Goal: Task Accomplishment & Management: Manage account settings

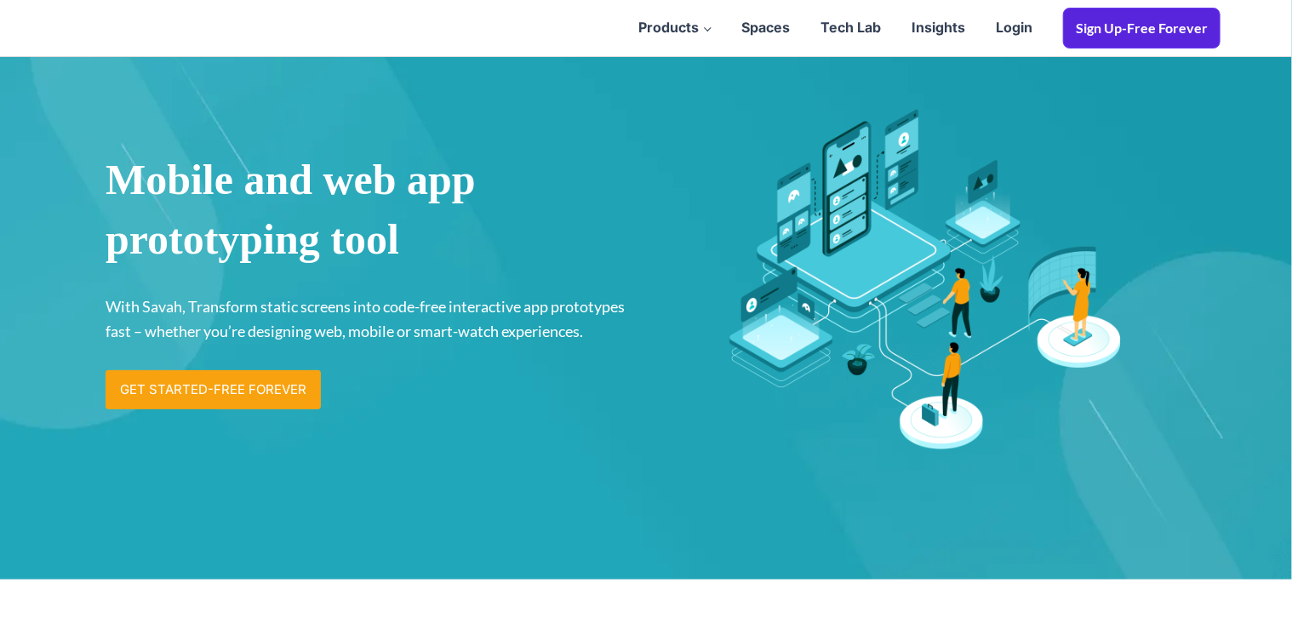
click at [1168, 26] on link "Sign Up-Free Forever" at bounding box center [1141, 28] width 157 height 41
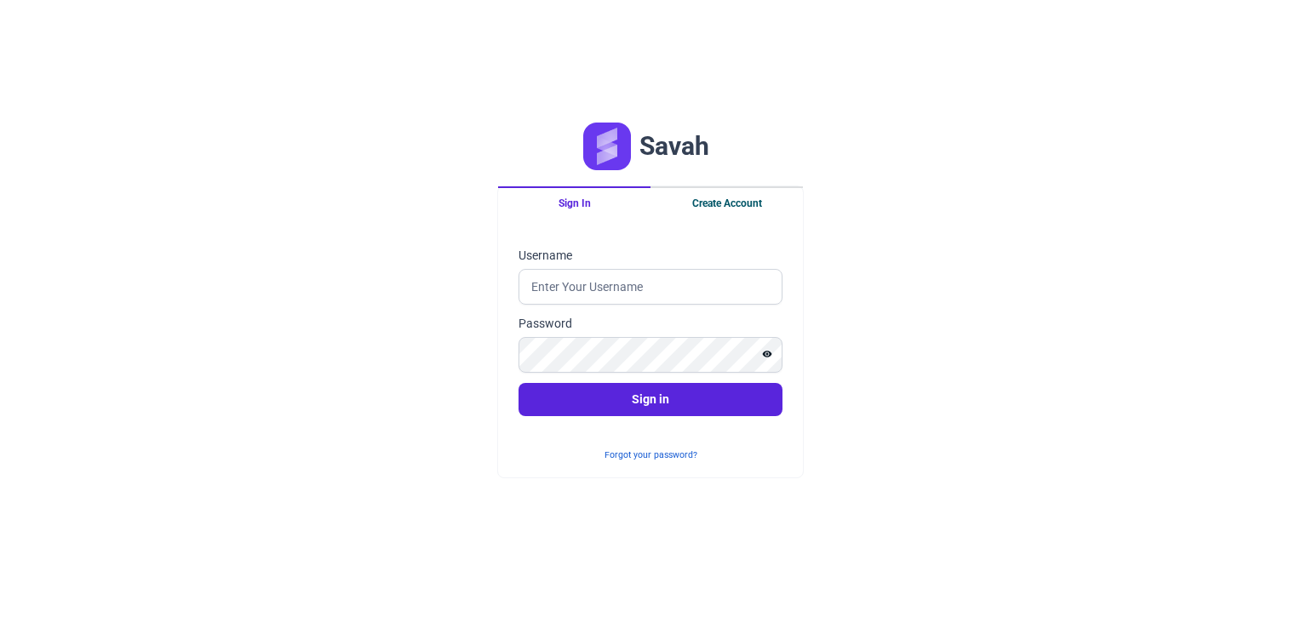
click at [716, 205] on button "Create Account" at bounding box center [726, 202] width 152 height 32
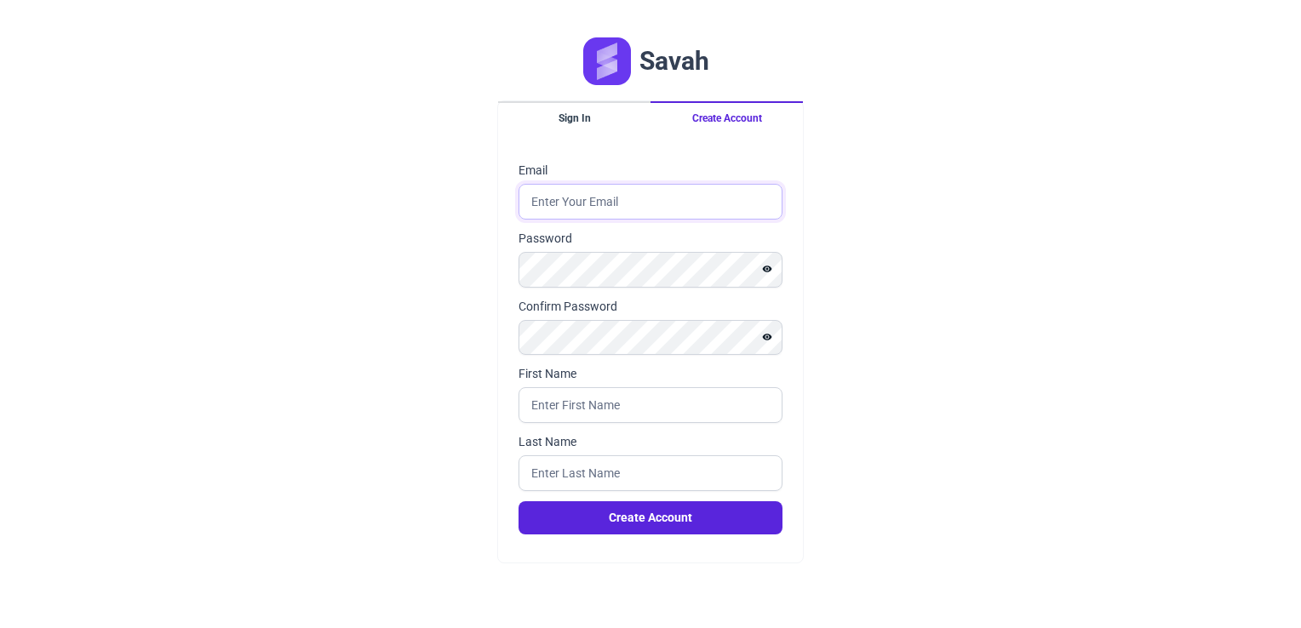
click at [627, 196] on input "Email" at bounding box center [650, 202] width 264 height 36
click at [599, 203] on input "Email" at bounding box center [650, 202] width 264 height 36
paste input "kiranvickyba@gmail.com"
type input "kiranvickyba@gmail.com"
click at [429, 255] on div "Savah Sign In Create Account Email kiranvickyba@gmail.com Password Confirm Pass…" at bounding box center [650, 314] width 1301 height 628
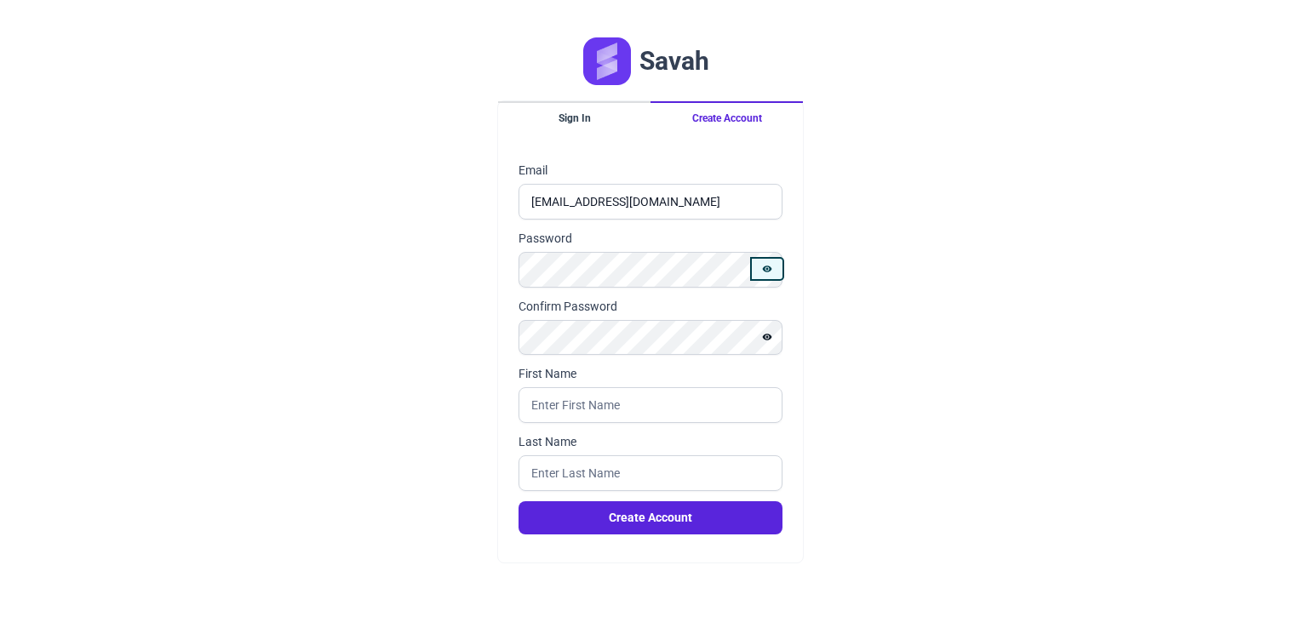
click at [767, 267] on icon "Show password" at bounding box center [767, 269] width 10 height 10
type input "Vishnukiran"
type input "N"
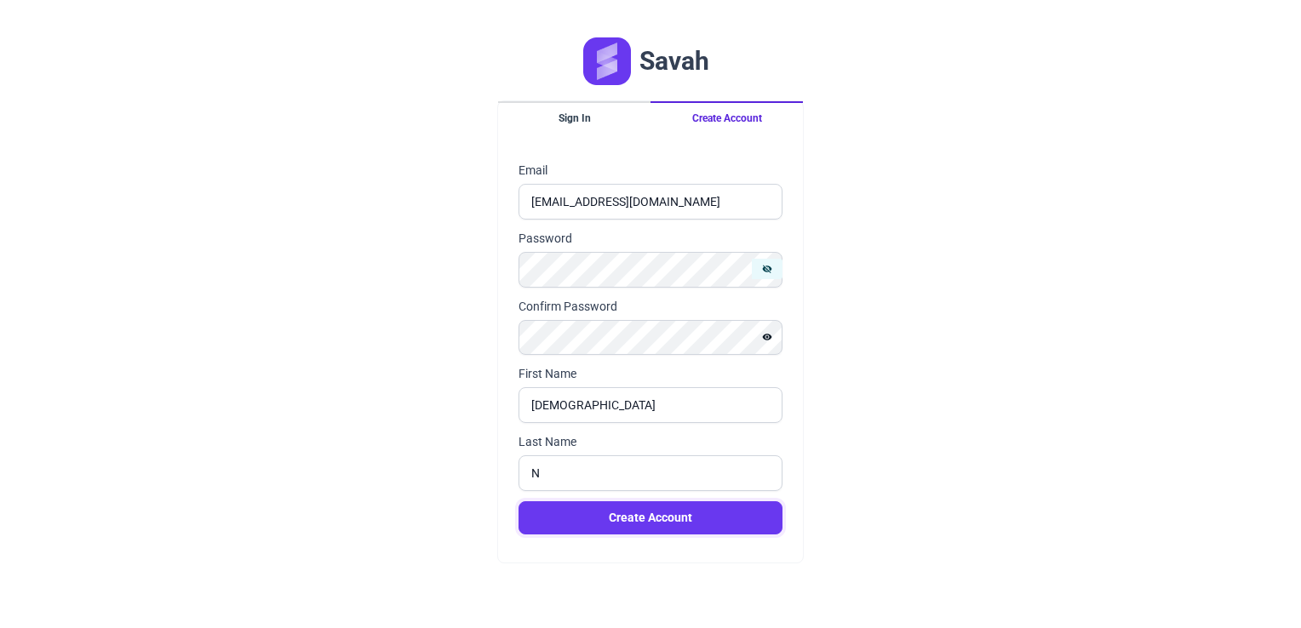
click at [518, 501] on button "Create Account" at bounding box center [650, 517] width 264 height 33
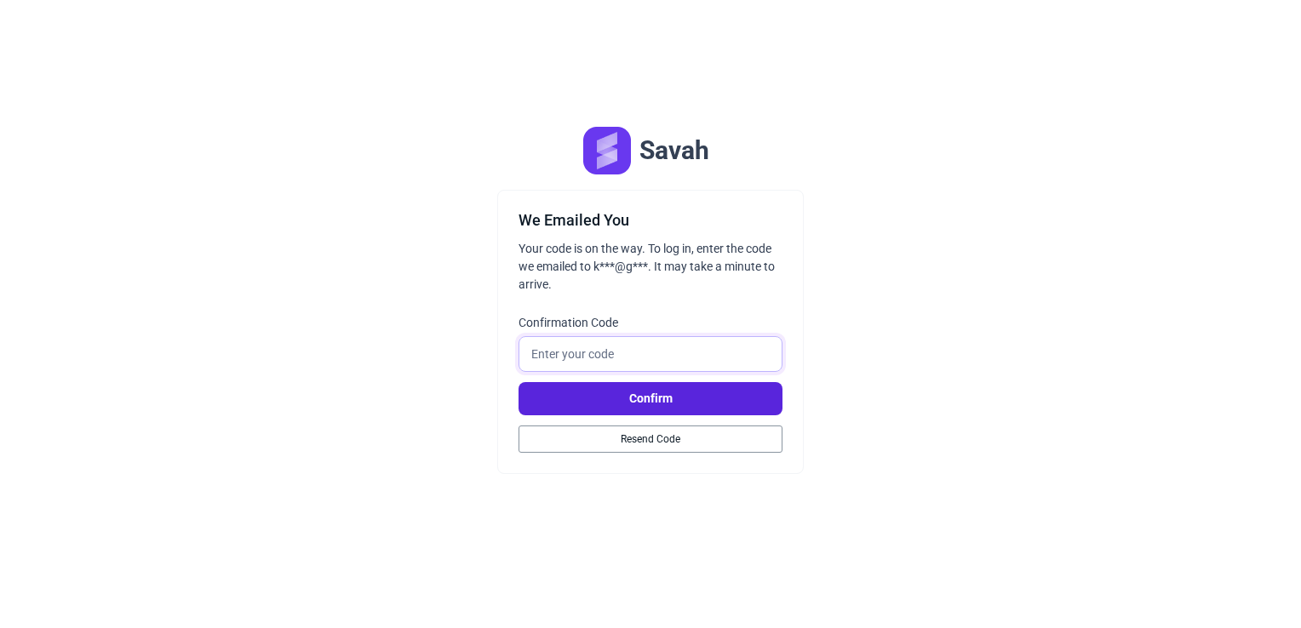
click at [598, 350] on input "Confirmation Code" at bounding box center [650, 354] width 264 height 36
paste input "965889"
type input "965889"
click at [587, 393] on button "Confirm" at bounding box center [650, 398] width 264 height 33
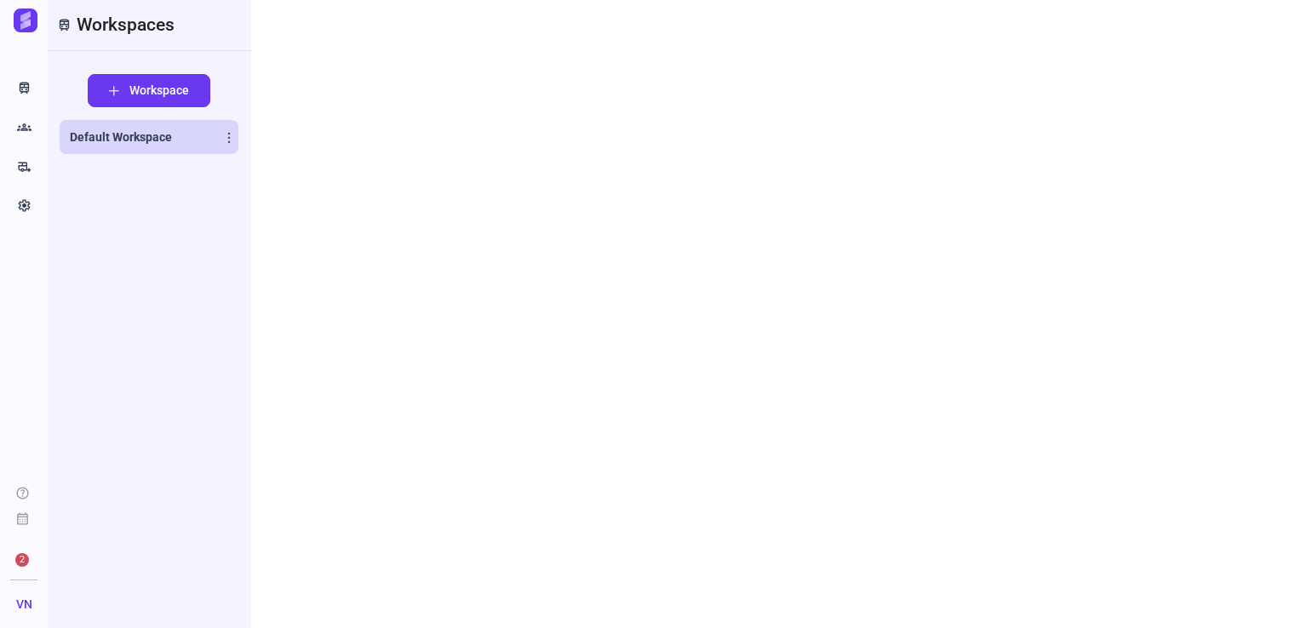
click at [127, 126] on link "Default Workspace" at bounding box center [149, 137] width 179 height 34
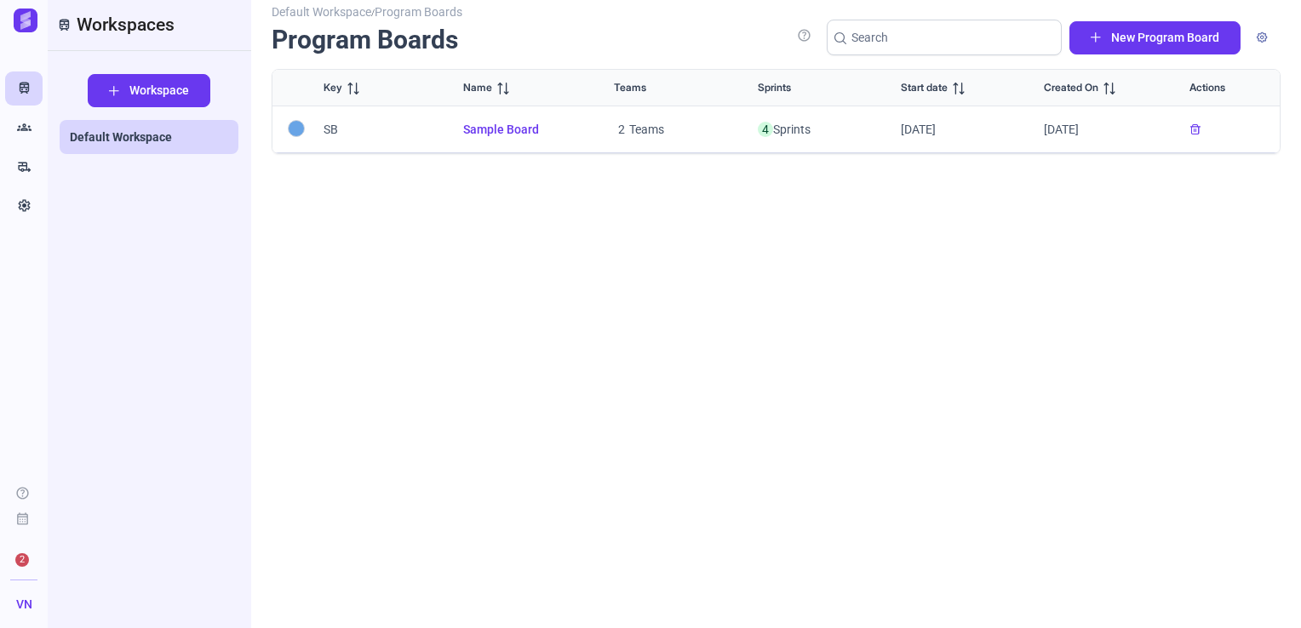
click at [3, 80] on ul "Train Groups rv_hookup Settings" at bounding box center [24, 149] width 48 height 177
click at [138, 94] on span "Workspace" at bounding box center [159, 91] width 60 height 18
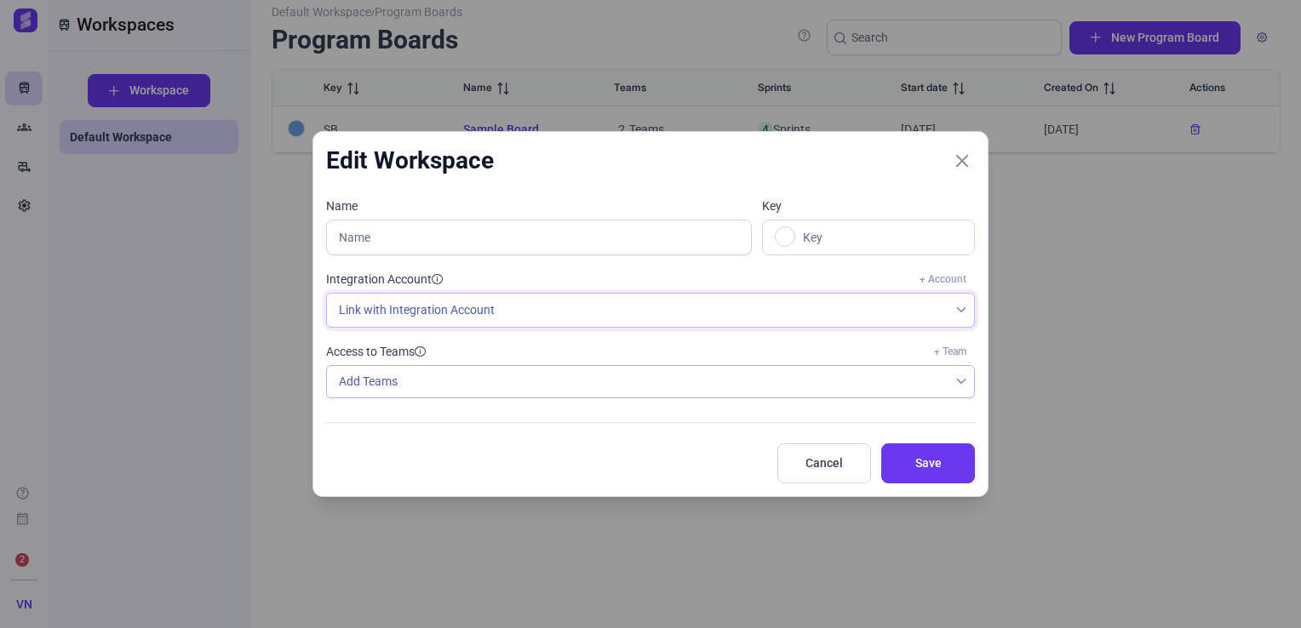
click at [963, 311] on icon at bounding box center [961, 309] width 9 height 5
click at [972, 157] on button "Close" at bounding box center [962, 161] width 26 height 26
click at [965, 158] on icon "Close" at bounding box center [961, 160] width 15 height 15
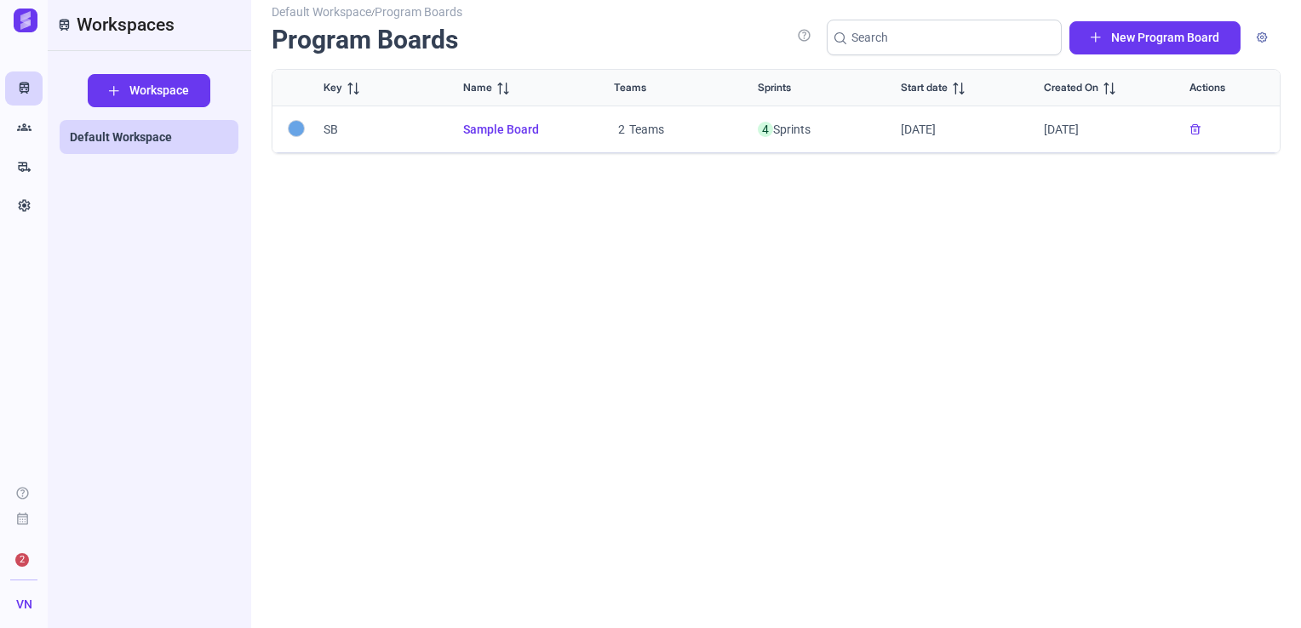
click at [22, 563] on span "2" at bounding box center [22, 560] width 14 height 14
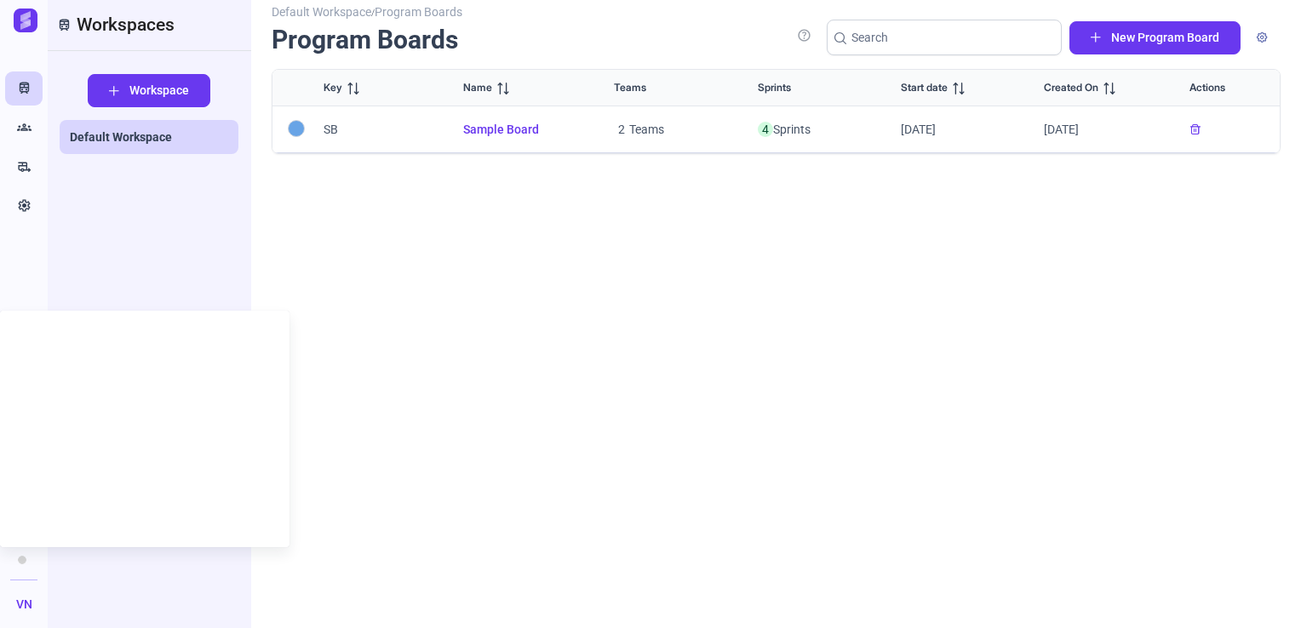
click at [432, 472] on div "Default Workspace / Program Boards Program Boards help New Program Board Key Na…" at bounding box center [776, 309] width 1009 height 598
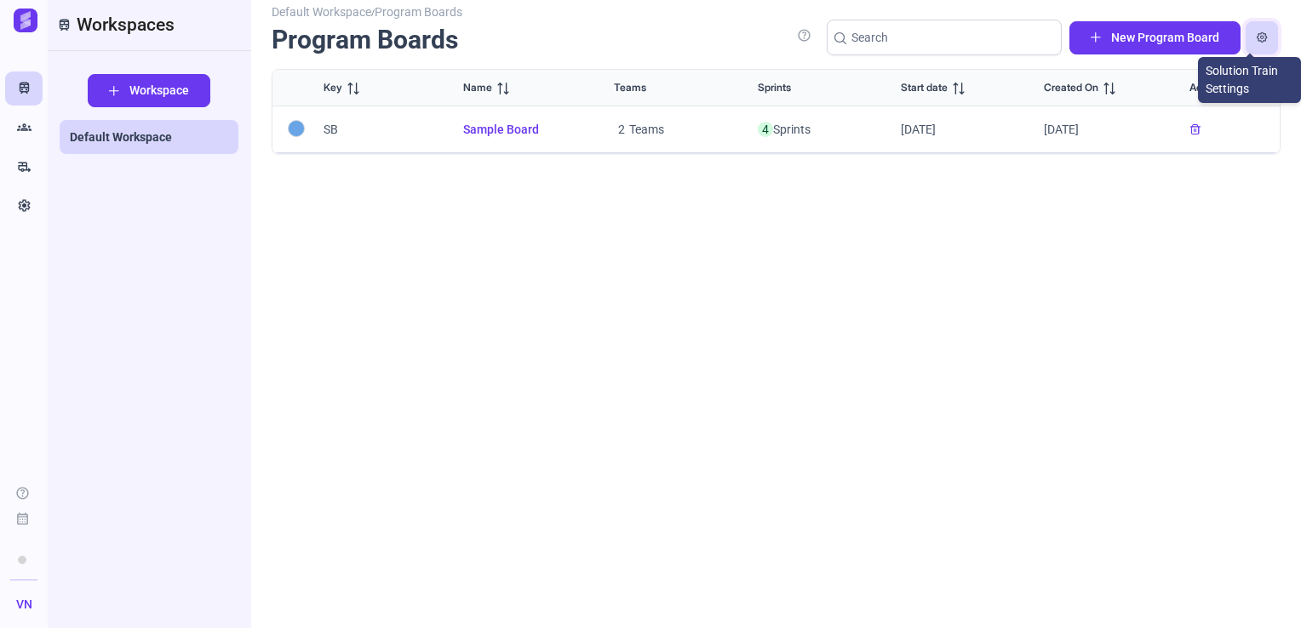
click at [1267, 44] on button "button" at bounding box center [1261, 37] width 32 height 33
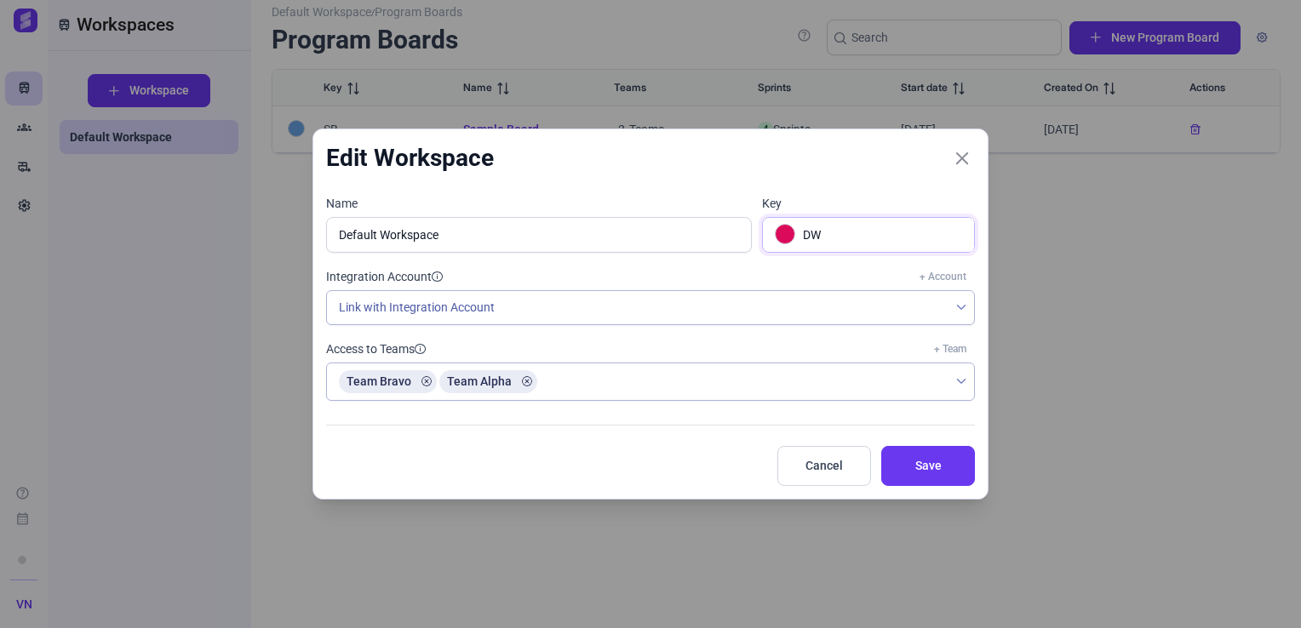
click at [864, 244] on input "DW" at bounding box center [887, 235] width 174 height 34
click at [825, 470] on span "Cancel" at bounding box center [823, 466] width 51 height 18
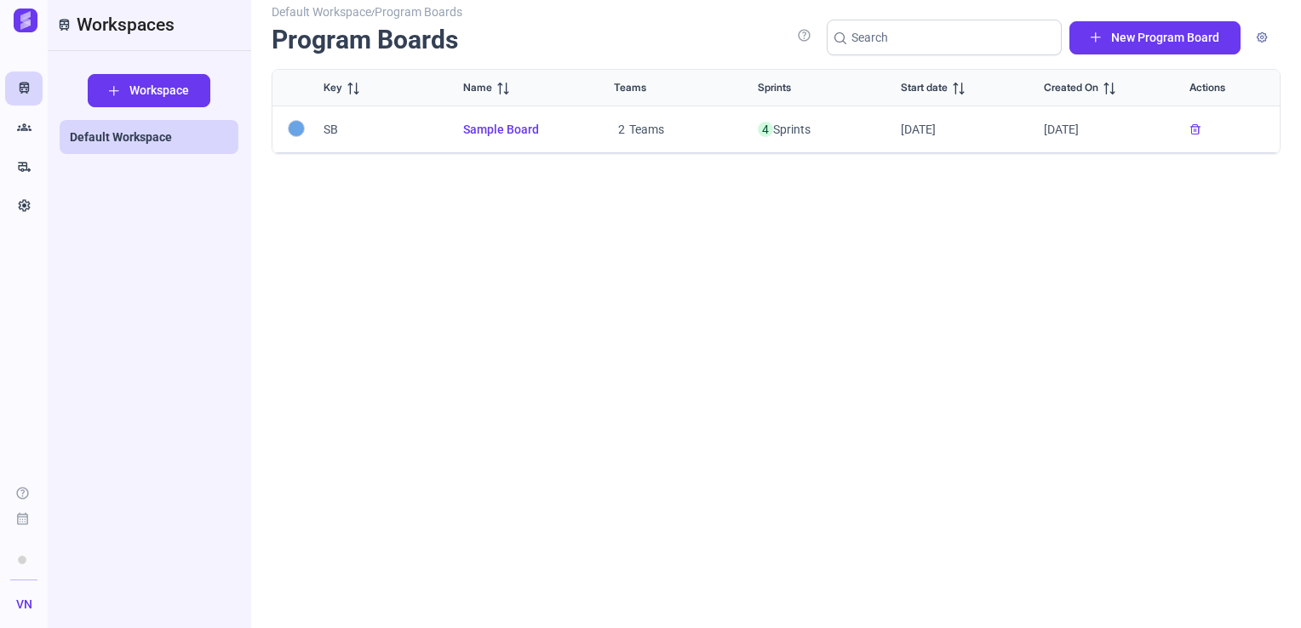
click at [25, 26] on img at bounding box center [26, 21] width 24 height 24
click at [147, 131] on span "Default Workspace" at bounding box center [121, 137] width 102 height 17
click at [478, 131] on span "Sample Board" at bounding box center [518, 130] width 110 height 18
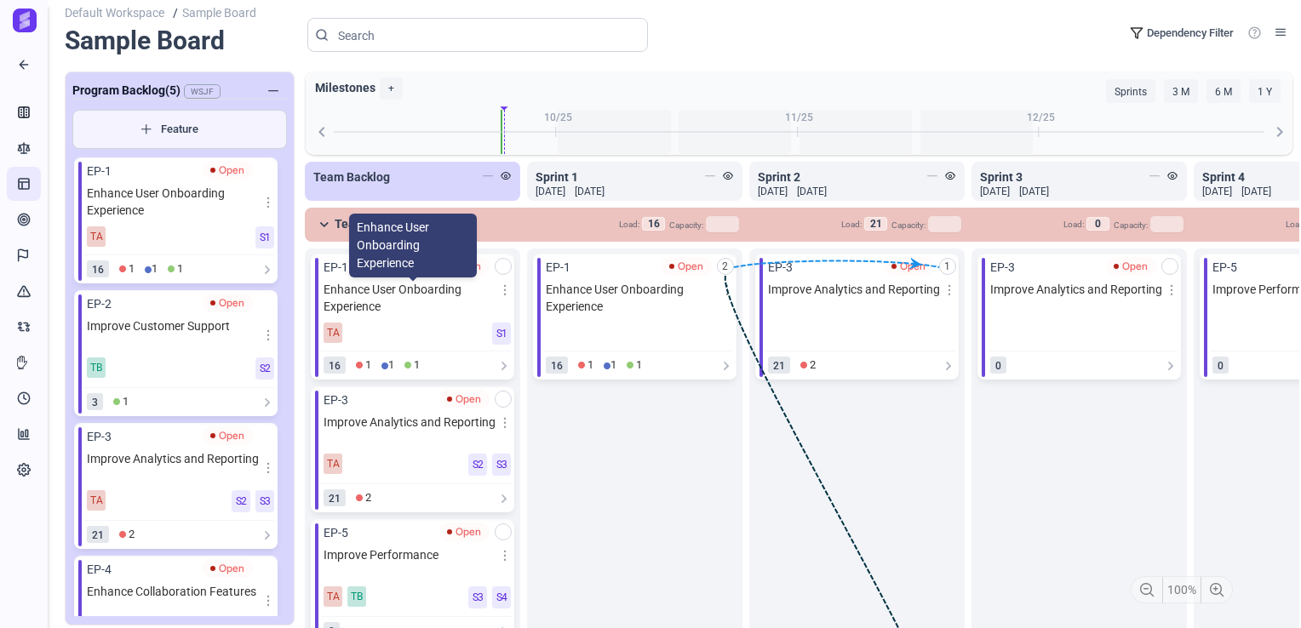
click at [397, 300] on span "Enhance User Onboarding Experience" at bounding box center [412, 298] width 178 height 34
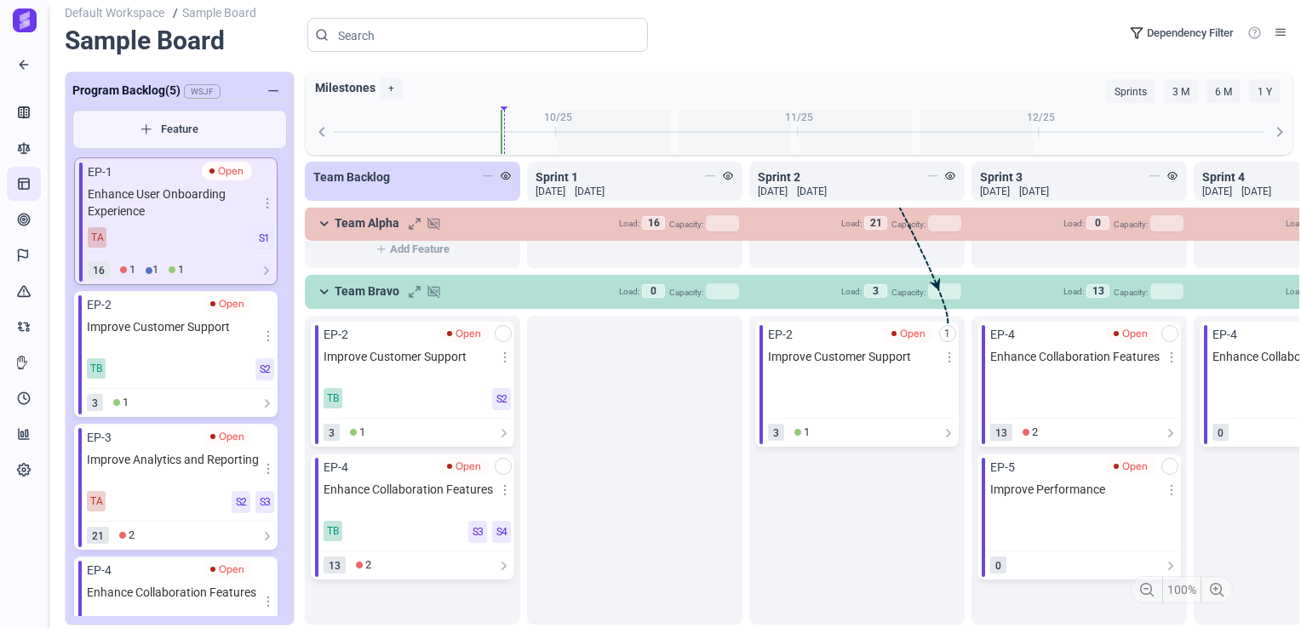
scroll to position [434, 0]
click at [1273, 32] on link at bounding box center [1280, 31] width 24 height 30
click at [27, 72] on div "Settings Activities Program Settings Manage board Milestones Confidence Vote St…" at bounding box center [650, 314] width 1301 height 628
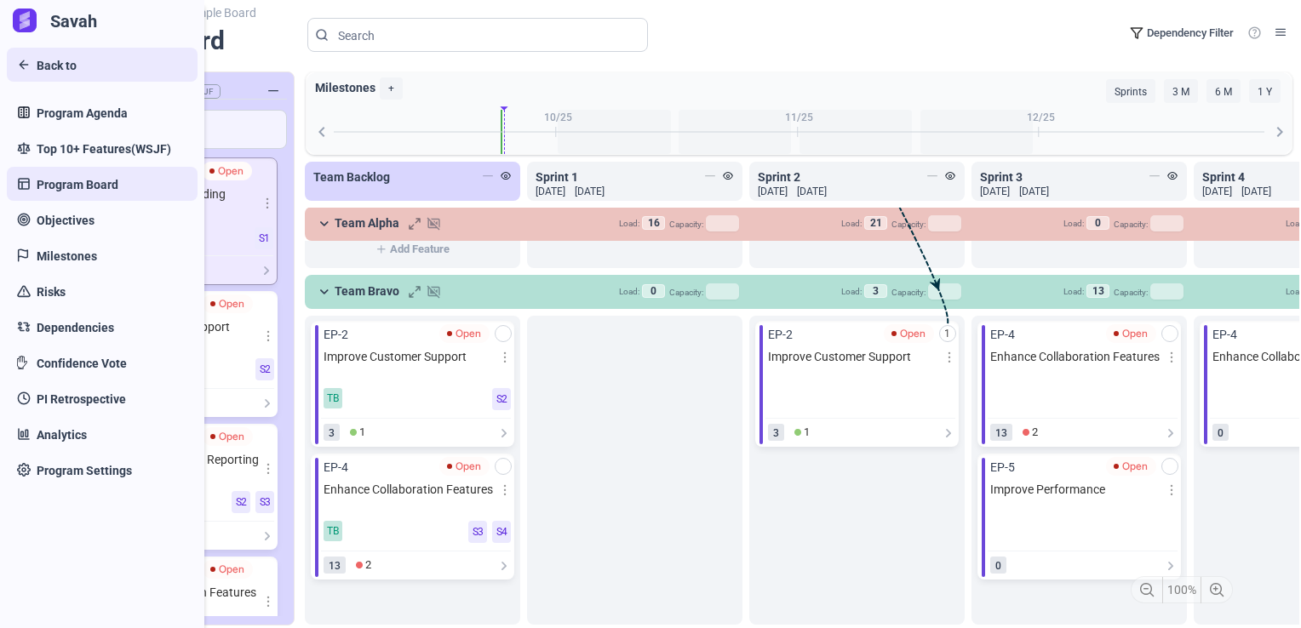
click at [43, 70] on span "Back to" at bounding box center [57, 66] width 40 height 18
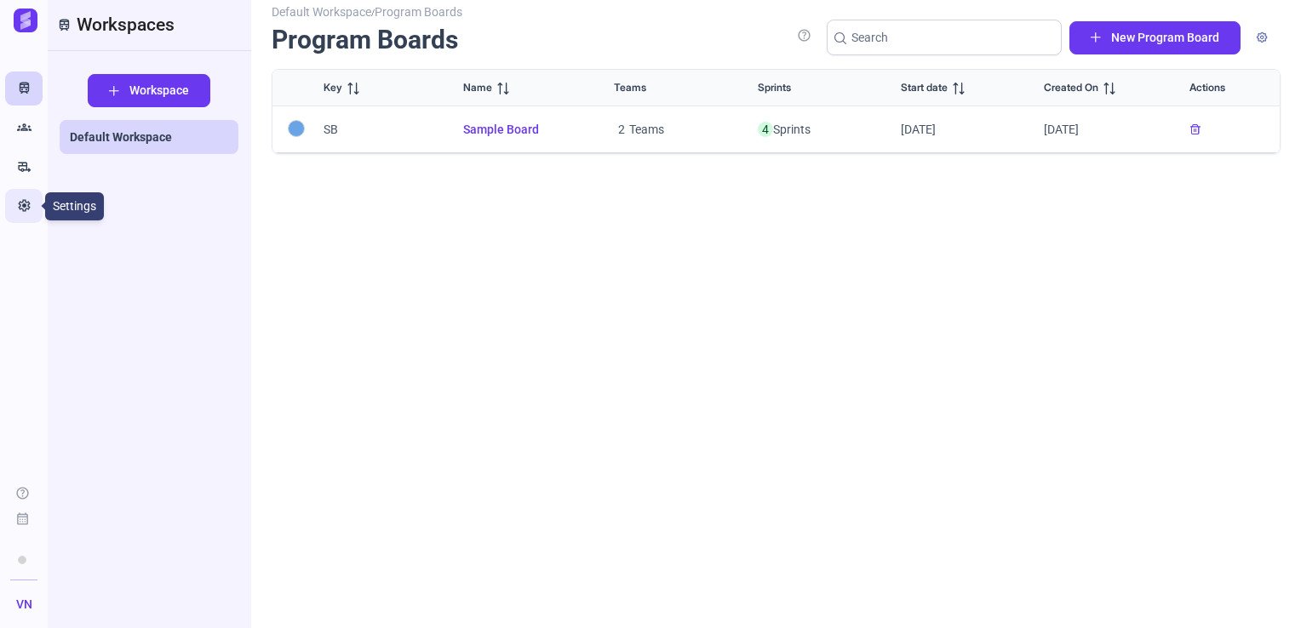
click at [29, 209] on icon "Settings" at bounding box center [24, 205] width 14 height 17
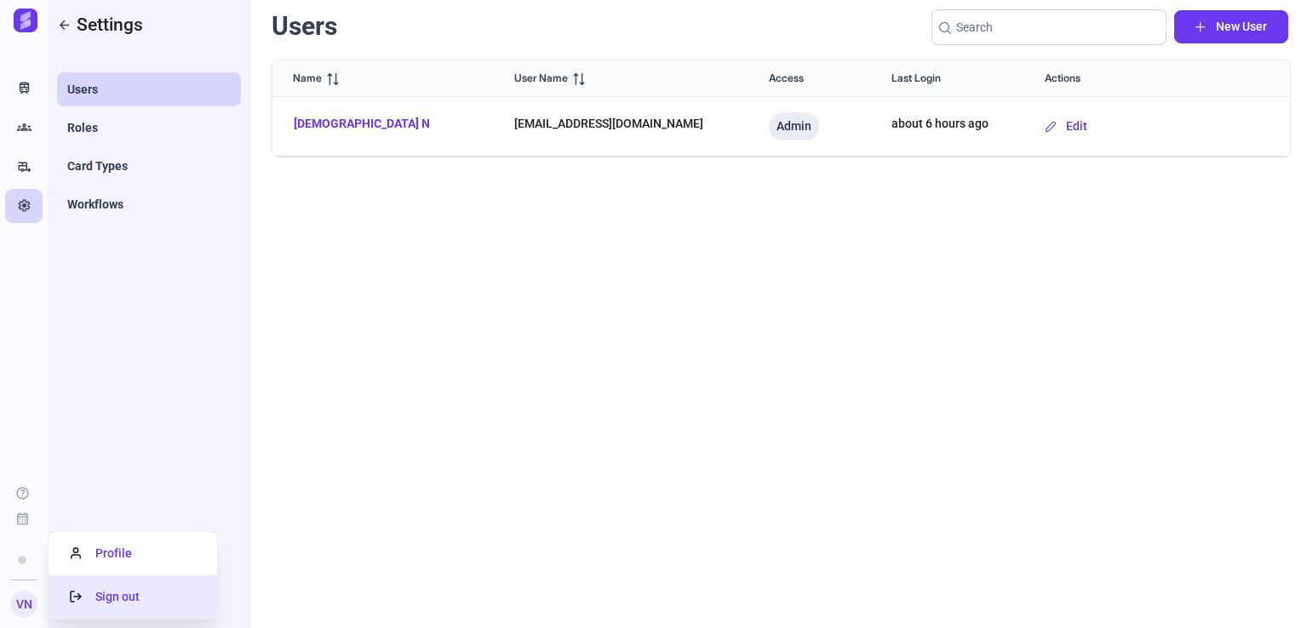
click at [126, 605] on li "Sign out" at bounding box center [133, 596] width 169 height 43
click at [102, 601] on span "Sign out" at bounding box center [105, 597] width 70 height 14
